Goal: Navigation & Orientation: Find specific page/section

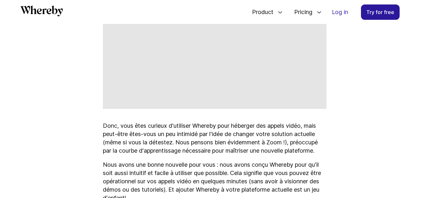
scroll to position [339, 0]
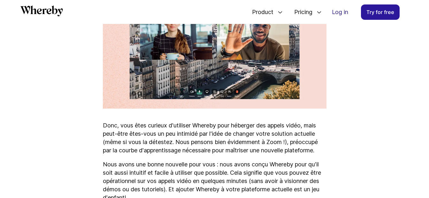
click at [343, 6] on link "Log in" at bounding box center [340, 12] width 26 height 15
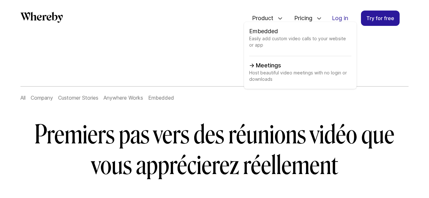
click at [252, 69] on link "Meetings Host beautiful video meetings with no login or downloads" at bounding box center [300, 72] width 102 height 22
